Goal: Information Seeking & Learning: Understand process/instructions

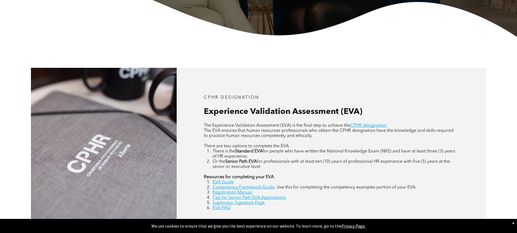
scroll to position [217, 0]
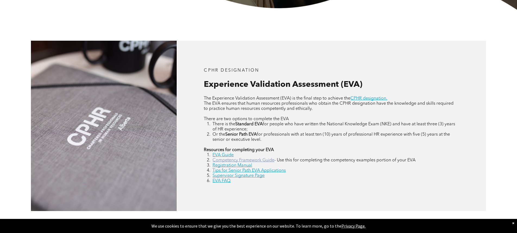
click at [229, 160] on link "Competency Framework Guide" at bounding box center [244, 160] width 62 height 4
click at [228, 156] on link "EVA Guide" at bounding box center [223, 155] width 21 height 4
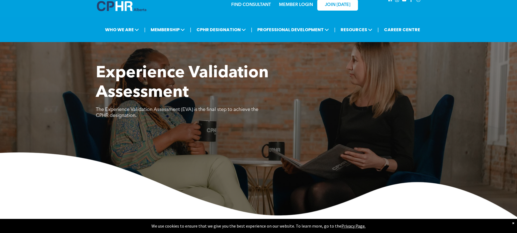
scroll to position [0, 0]
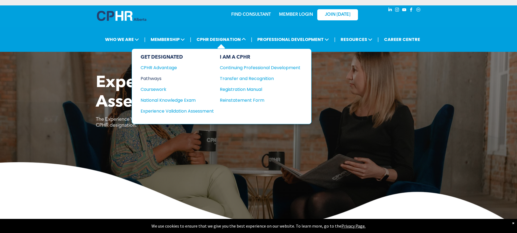
click at [156, 77] on div "Pathways" at bounding box center [174, 78] width 66 height 7
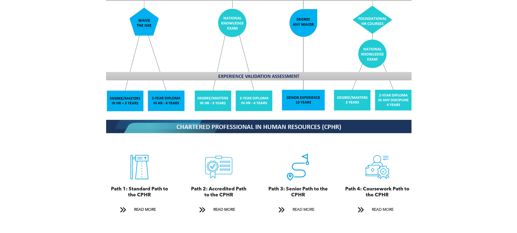
scroll to position [543, 0]
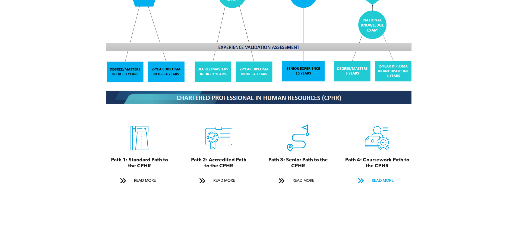
click at [375, 178] on span "READ MORE" at bounding box center [383, 181] width 26 height 10
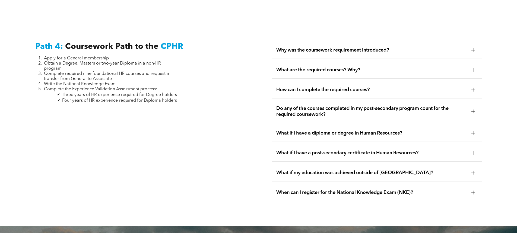
scroll to position [1613, 0]
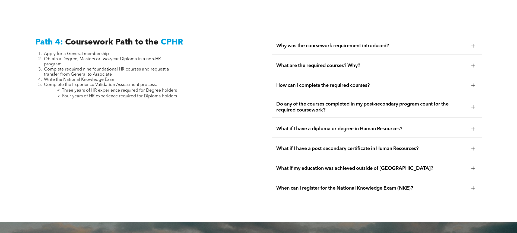
click at [297, 43] on span "Why was the coursework requirement introduced?" at bounding box center [371, 46] width 191 height 6
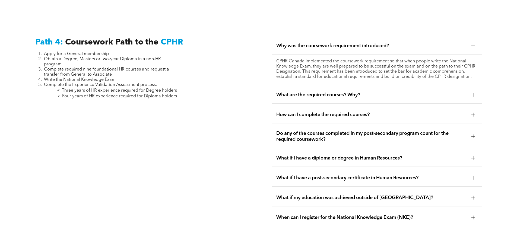
click at [297, 43] on span "Why was the coursework requirement introduced?" at bounding box center [371, 46] width 191 height 6
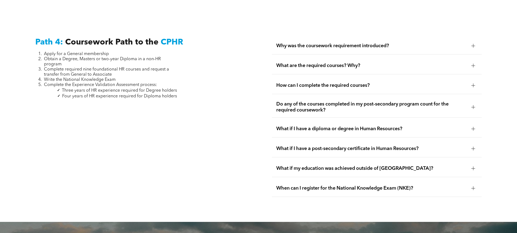
click at [297, 63] on span "What are the required courses? Why?" at bounding box center [371, 66] width 191 height 6
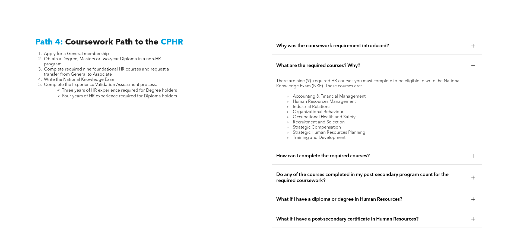
click at [297, 63] on span "What are the required courses? Why?" at bounding box center [371, 66] width 191 height 6
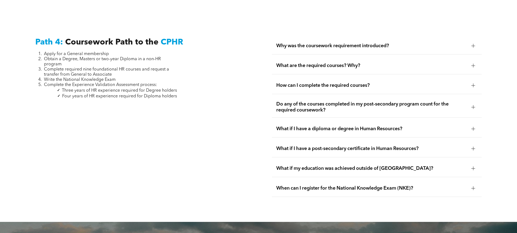
click at [306, 83] on span "How can I complete the required courses?" at bounding box center [371, 86] width 191 height 6
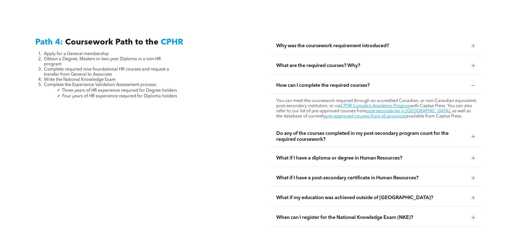
click at [306, 83] on span "How can I complete the required courses?" at bounding box center [371, 86] width 191 height 6
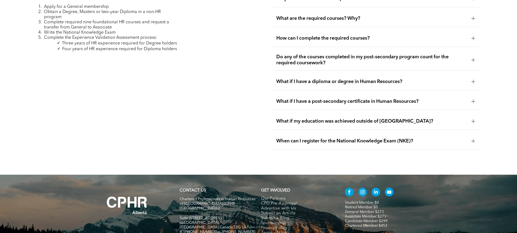
scroll to position [1693, 0]
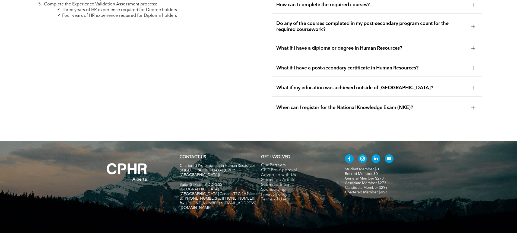
click at [300, 105] on span "When can I register for the National Knowledge Exam (NKE)?" at bounding box center [371, 108] width 191 height 6
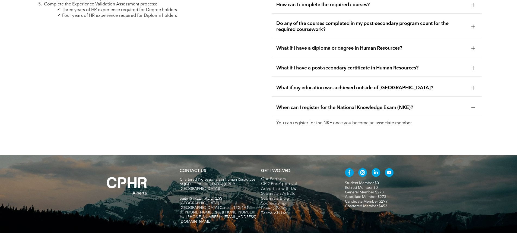
click at [297, 85] on span "What if my education was achieved outside of Canada?" at bounding box center [371, 88] width 191 height 6
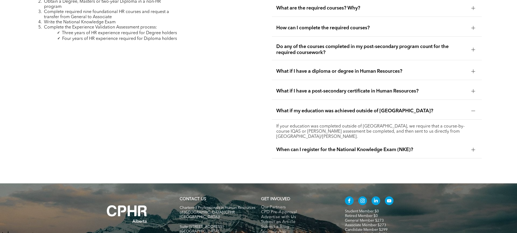
scroll to position [1658, 0]
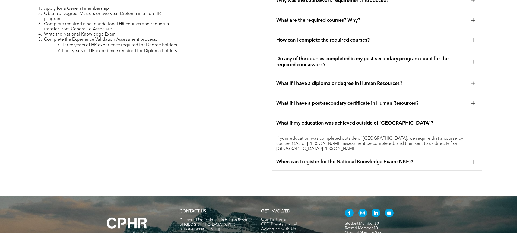
click at [295, 100] on span "What if I have a post-secondary certificate in Human Resources?" at bounding box center [371, 103] width 191 height 6
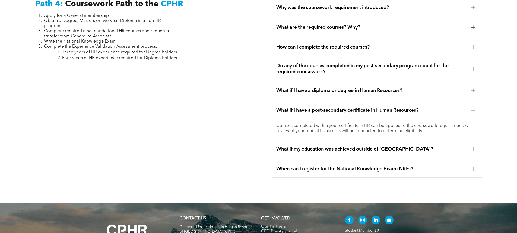
scroll to position [1631, 0]
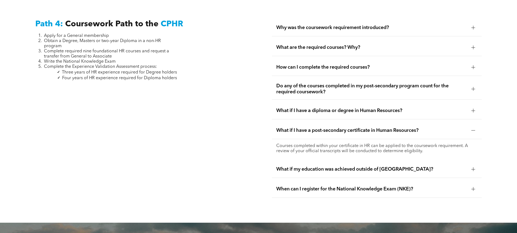
click at [294, 83] on span "Do any of the courses completed in my post-secondary program count for the requ…" at bounding box center [371, 89] width 191 height 12
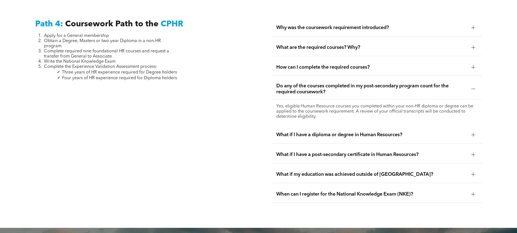
click at [294, 83] on span "Do any of the courses completed in my post-secondary program count for the requ…" at bounding box center [371, 89] width 191 height 12
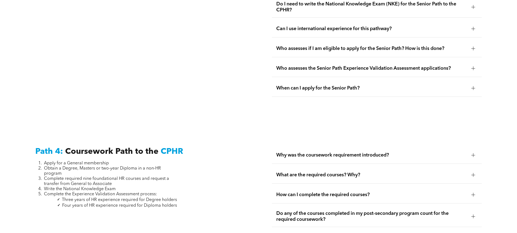
scroll to position [1495, 0]
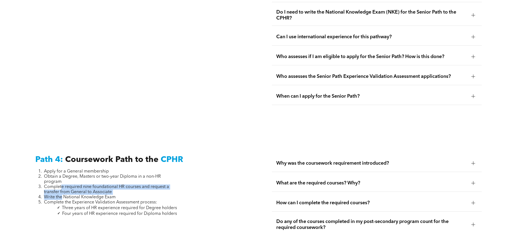
drag, startPoint x: 62, startPoint y: 174, endPoint x: 62, endPoint y: 184, distance: 10.6
click at [62, 184] on ol "Apply for a General membership Obtain a Degree, Masters or two-year Diploma in …" at bounding box center [106, 187] width 142 height 36
click at [62, 195] on span "Write the National Knowledge Exam" at bounding box center [80, 197] width 72 height 4
click at [83, 195] on span "Write the National Knowledge Exam" at bounding box center [80, 197] width 72 height 4
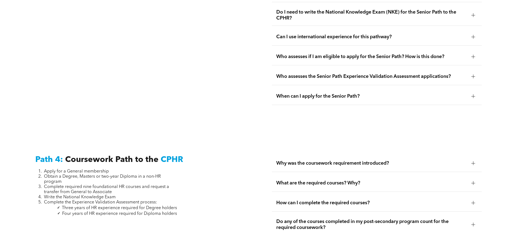
click at [291, 89] on div "When can I apply for the Senior Path?" at bounding box center [377, 96] width 210 height 17
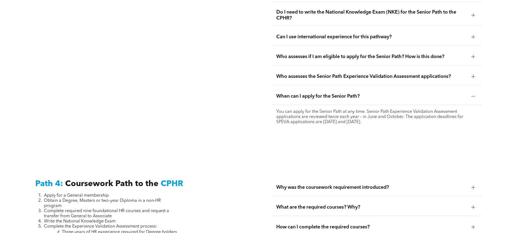
click at [291, 89] on div "When can I apply for the Senior Path?" at bounding box center [377, 96] width 210 height 17
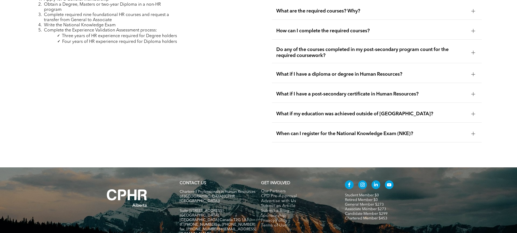
scroll to position [1631, 0]
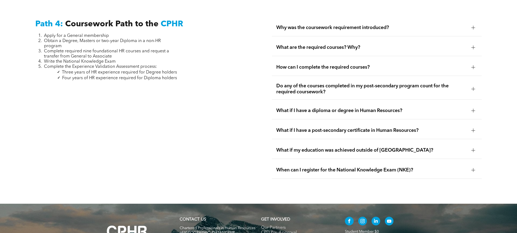
click at [287, 59] on div "How can I complete the required courses?" at bounding box center [377, 67] width 210 height 17
